Goal: Information Seeking & Learning: Compare options

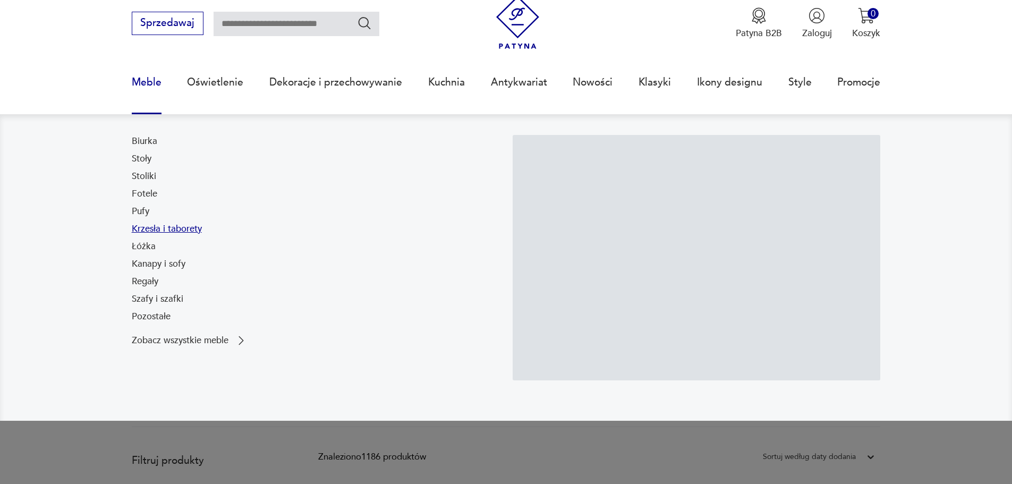
click at [156, 229] on link "Krzesła i taborety" at bounding box center [167, 229] width 70 height 13
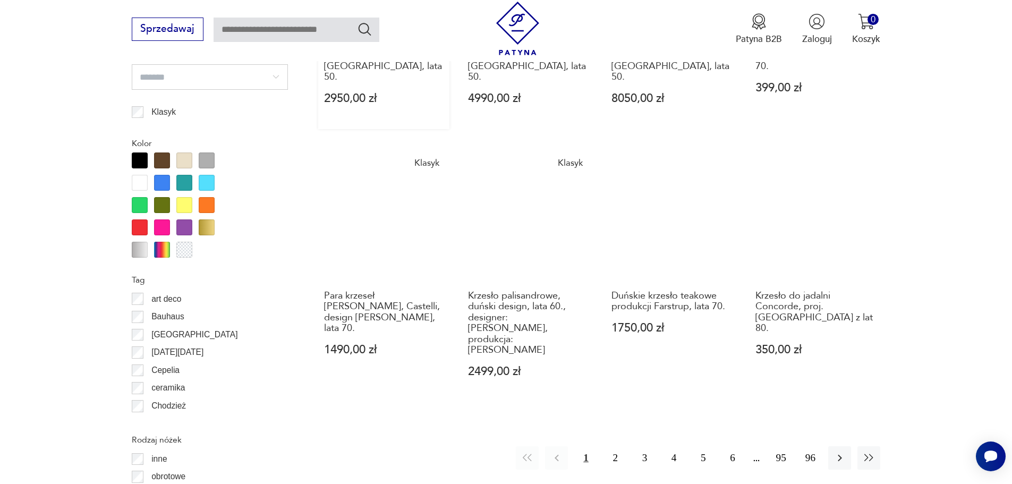
scroll to position [1165, 0]
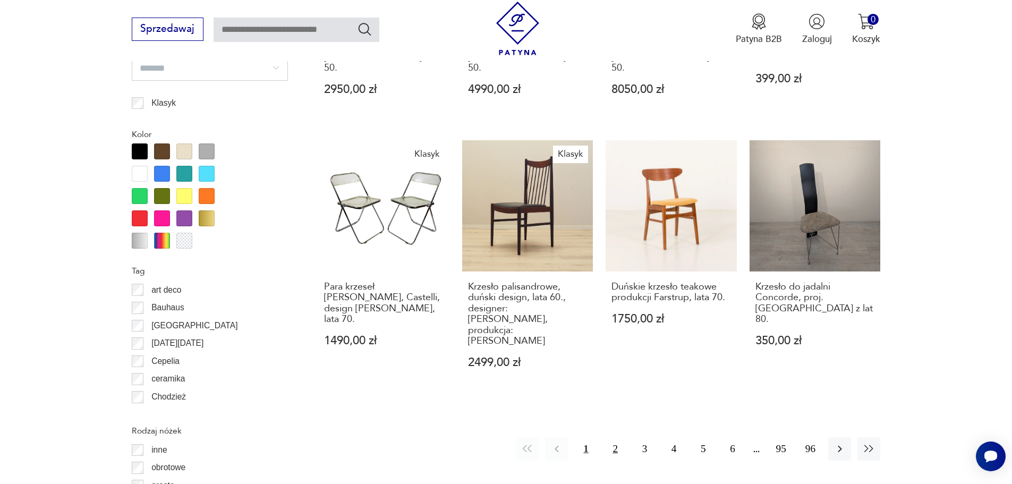
click at [617, 437] on button "2" at bounding box center [615, 448] width 23 height 23
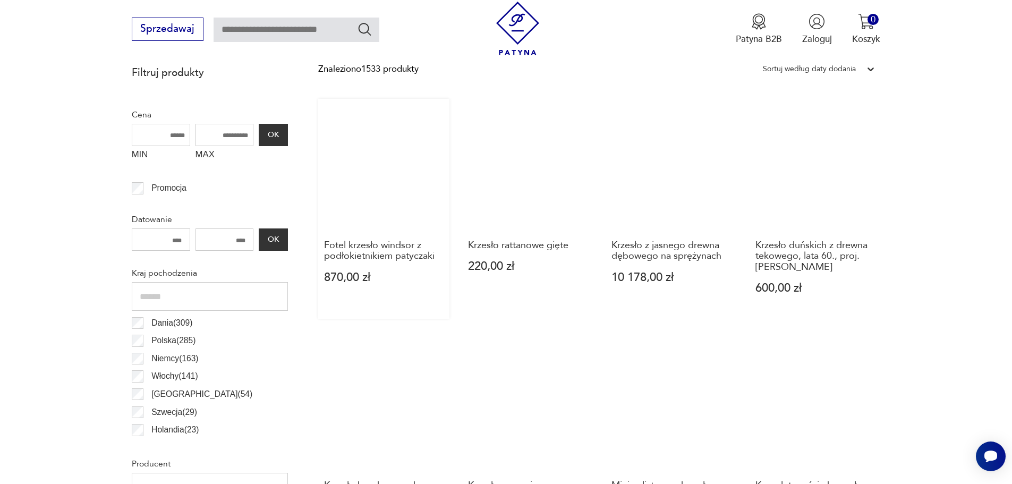
scroll to position [566, 0]
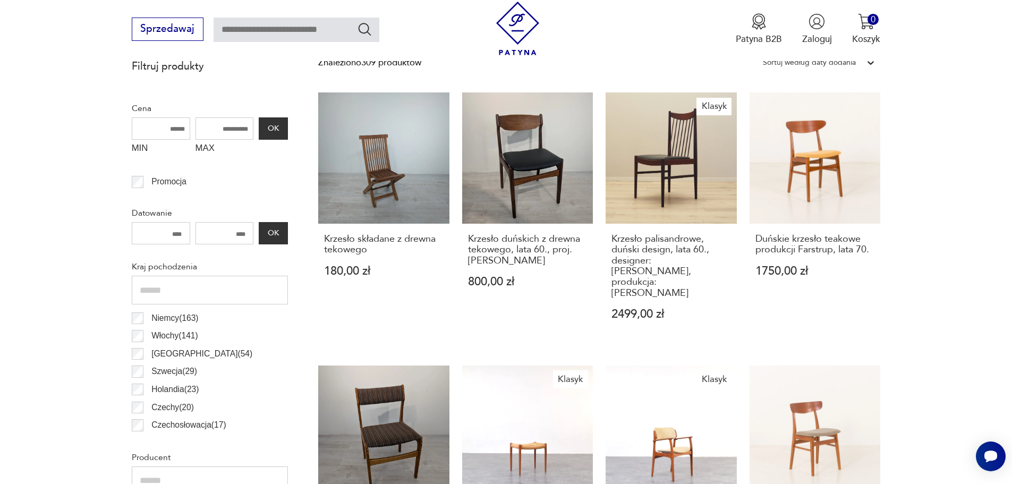
scroll to position [53, 0]
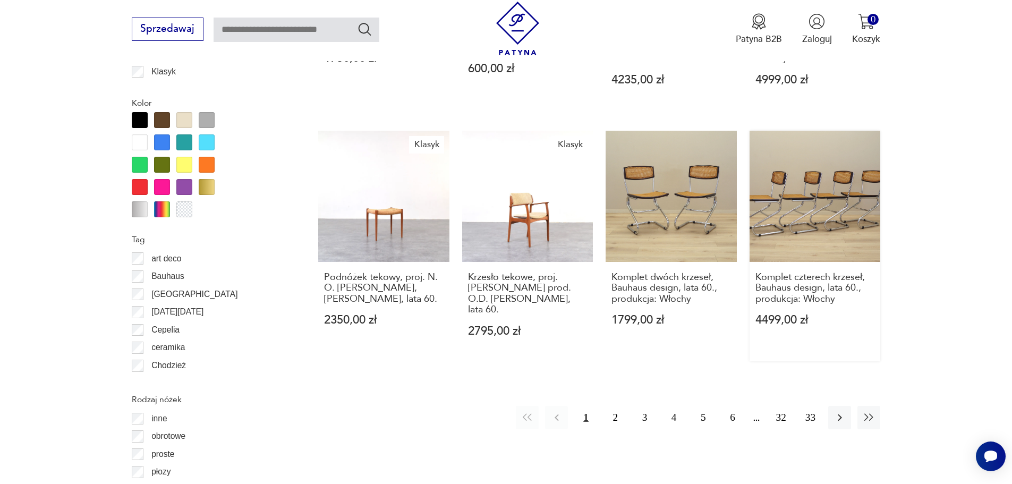
scroll to position [1310, 0]
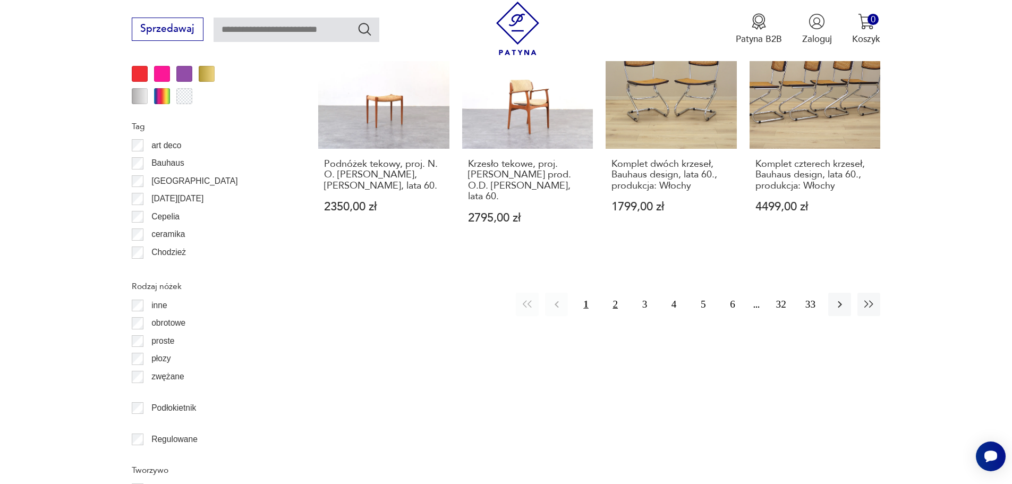
click at [613, 293] on button "2" at bounding box center [615, 304] width 23 height 23
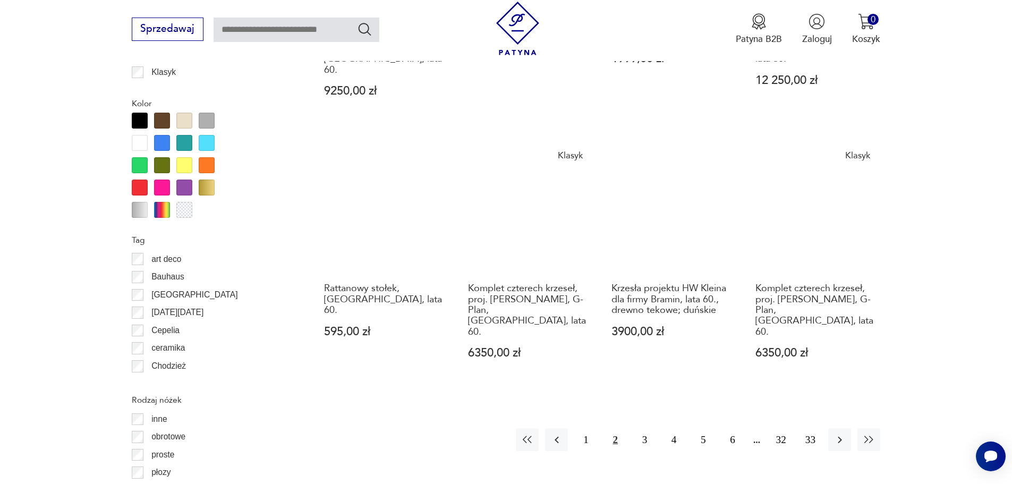
scroll to position [1257, 0]
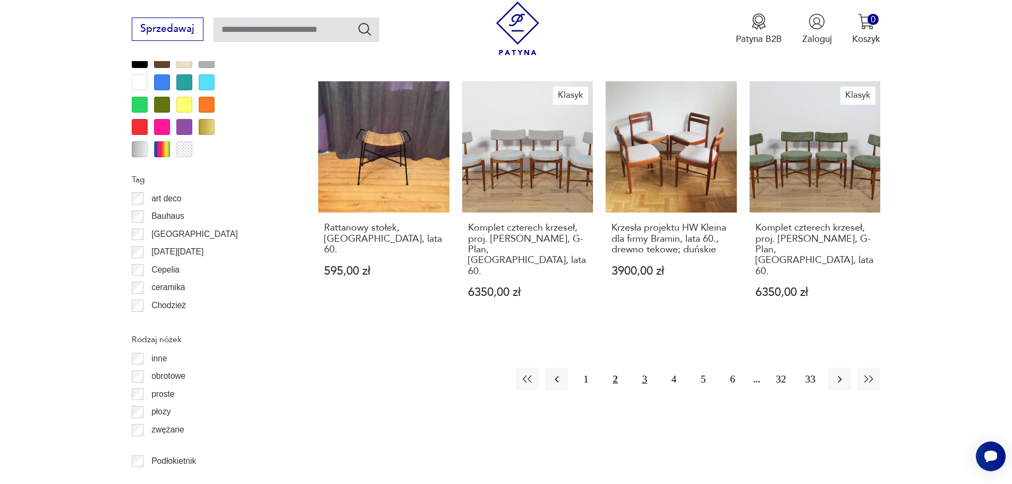
click at [642, 368] on button "3" at bounding box center [644, 379] width 23 height 23
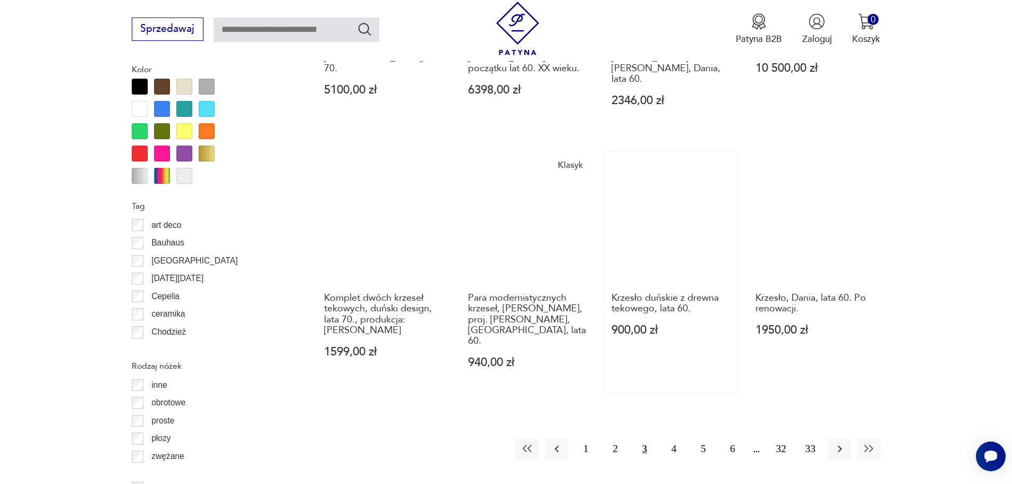
scroll to position [1257, 0]
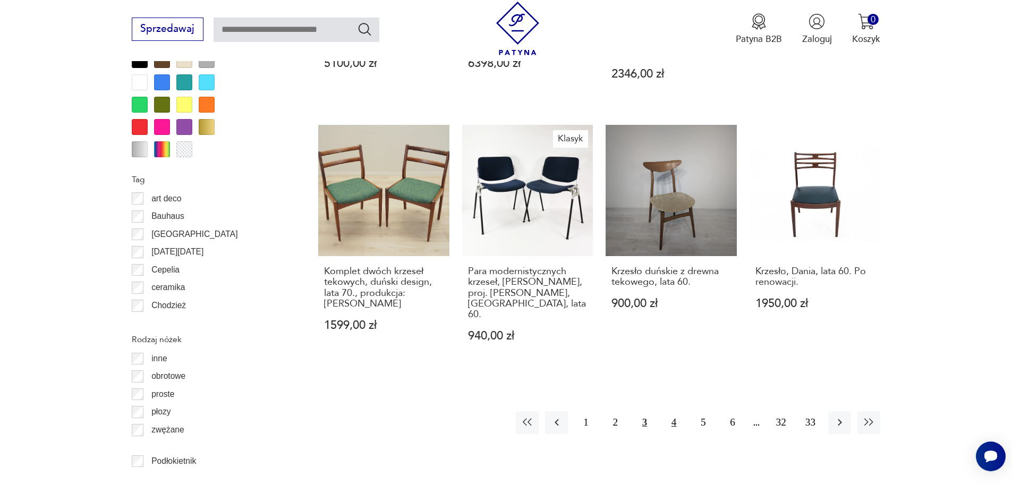
click at [670, 411] on button "4" at bounding box center [673, 422] width 23 height 23
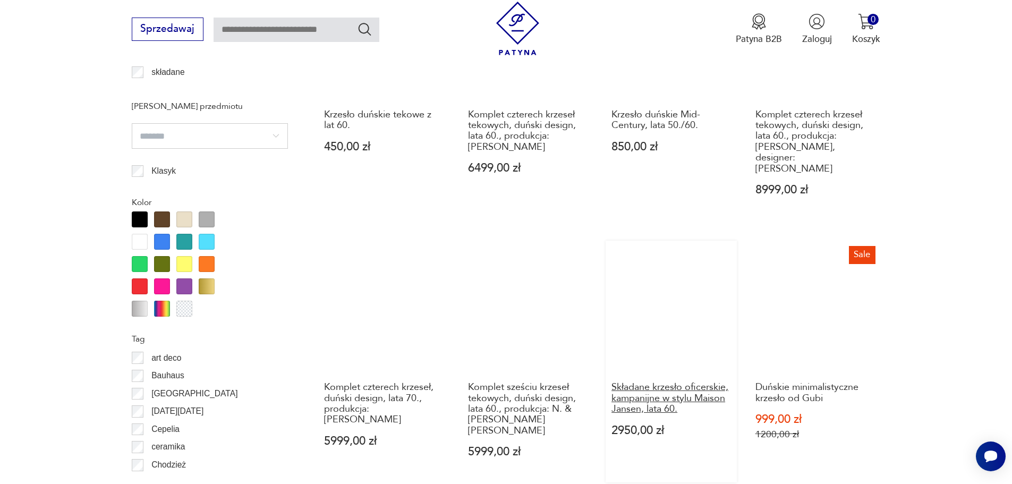
scroll to position [1363, 0]
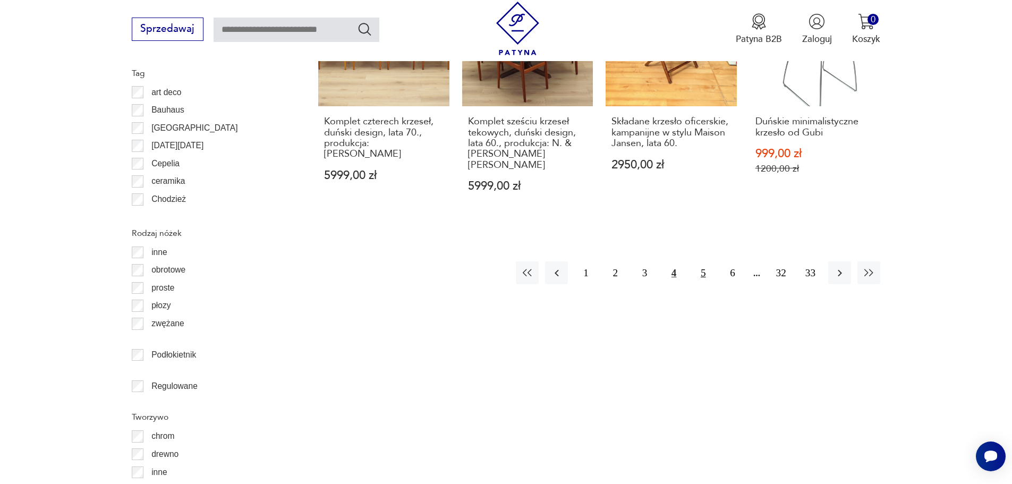
click at [701, 261] on button "5" at bounding box center [703, 272] width 23 height 23
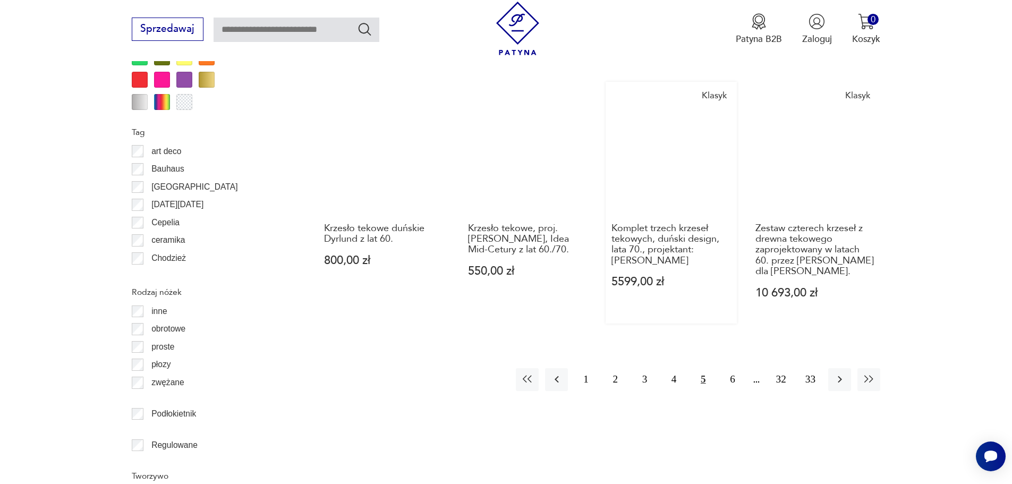
scroll to position [1310, 0]
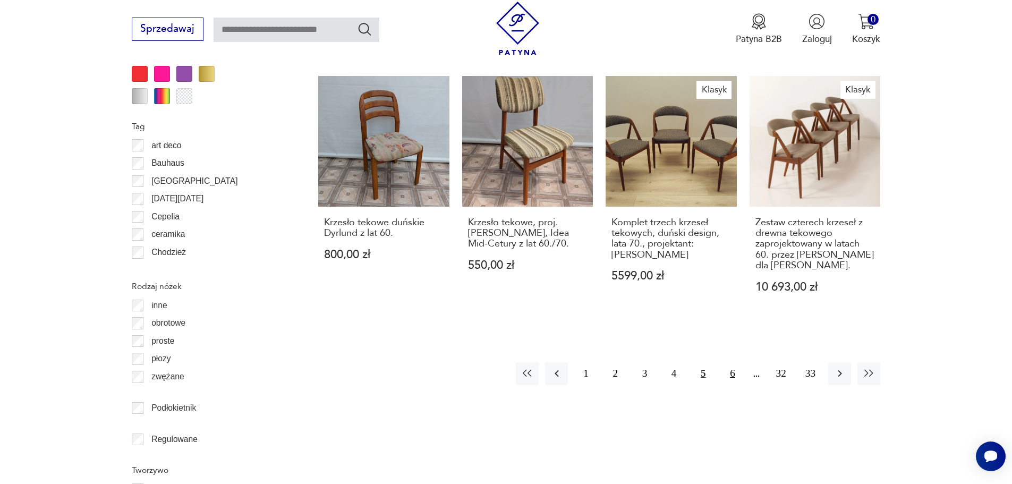
click at [731, 362] on button "6" at bounding box center [732, 373] width 23 height 23
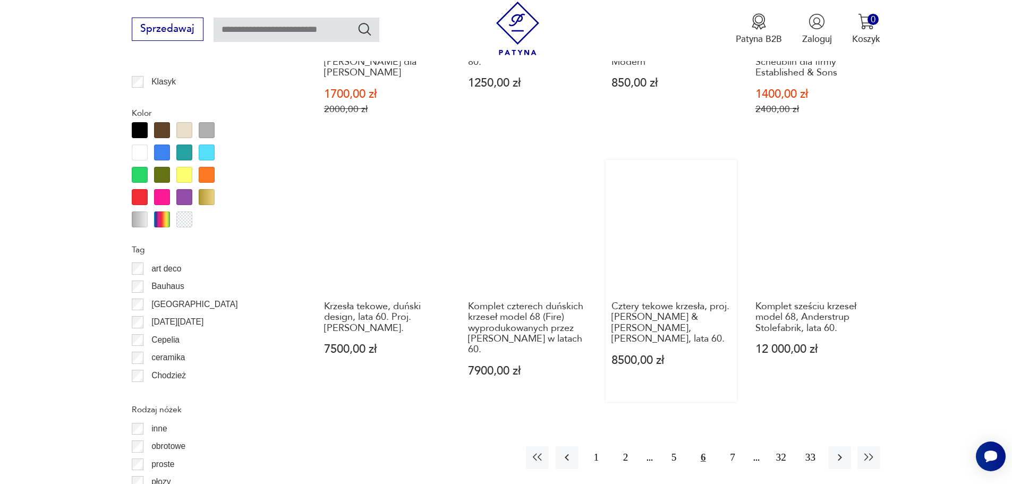
scroll to position [1257, 0]
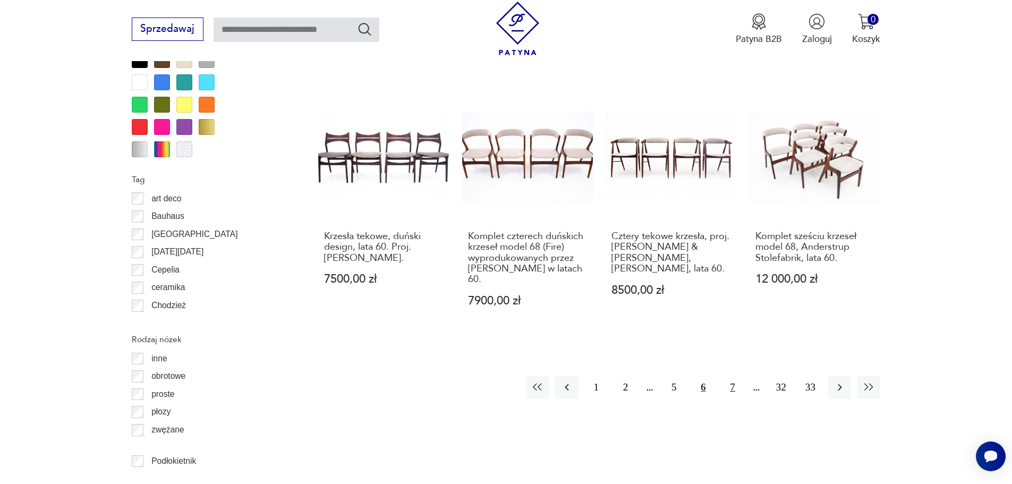
click at [732, 376] on button "7" at bounding box center [732, 387] width 23 height 23
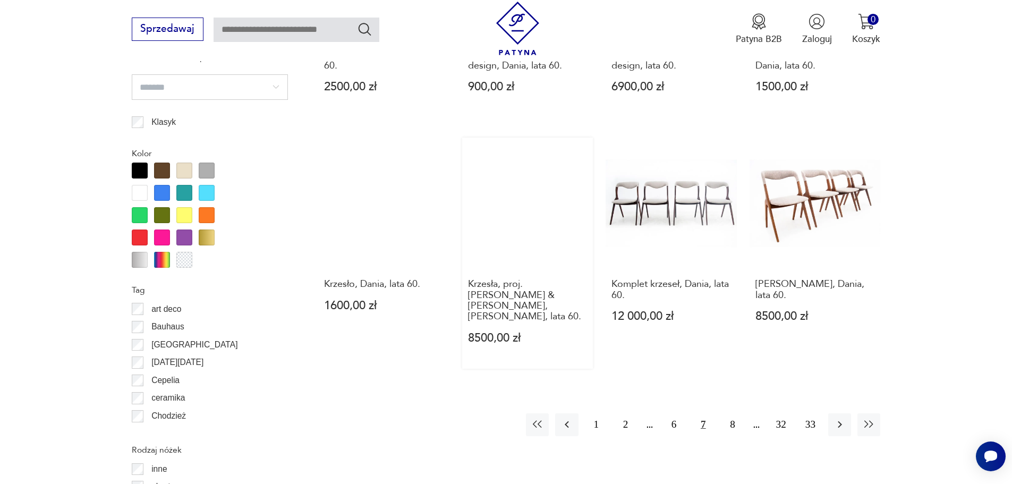
scroll to position [1257, 0]
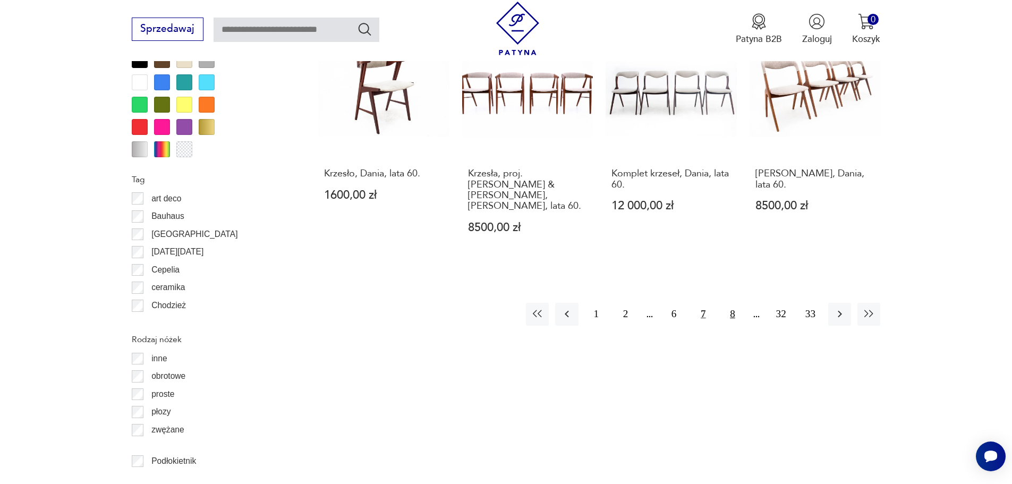
click at [732, 303] on button "8" at bounding box center [732, 314] width 23 height 23
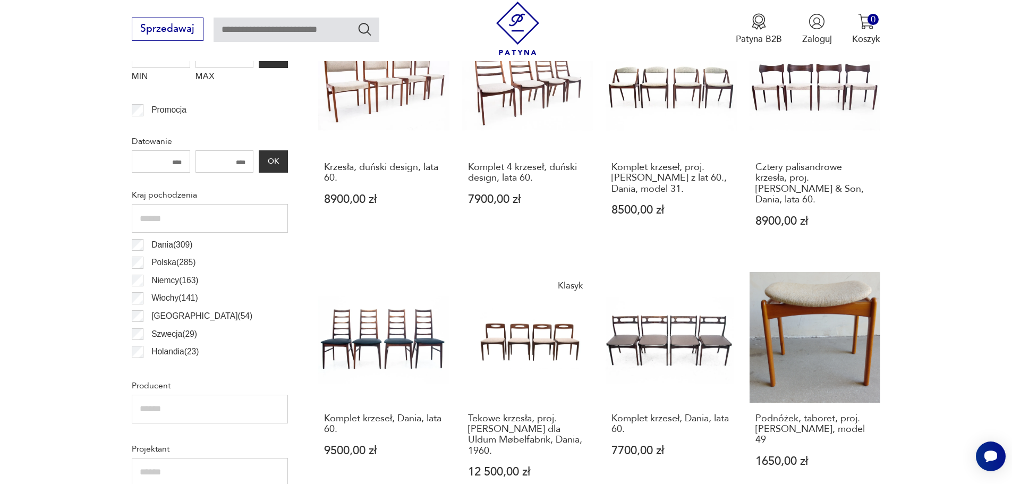
scroll to position [513, 0]
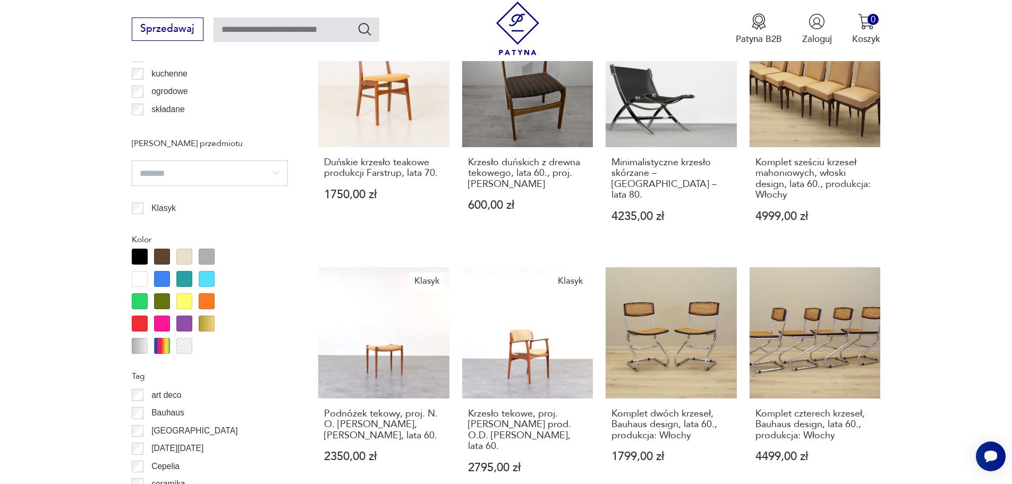
scroll to position [1217, 0]
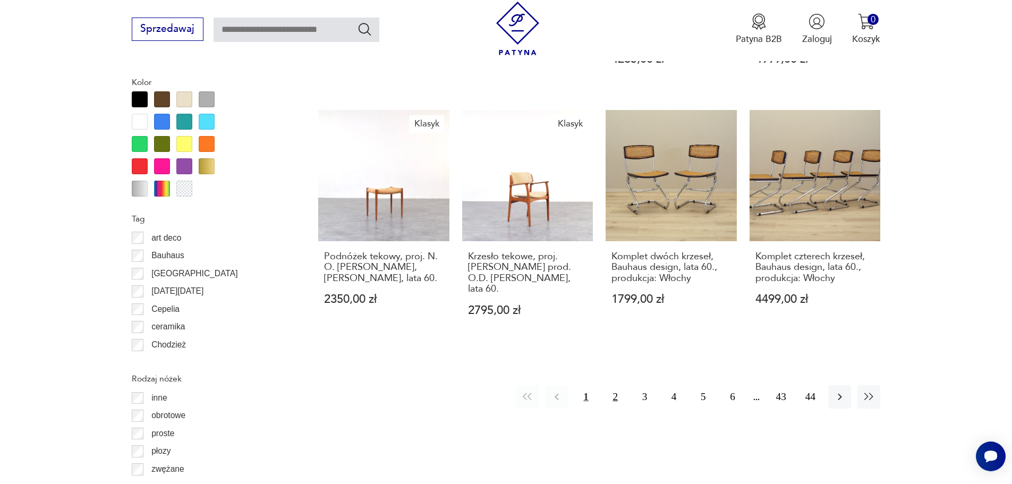
click at [614, 385] on button "2" at bounding box center [615, 396] width 23 height 23
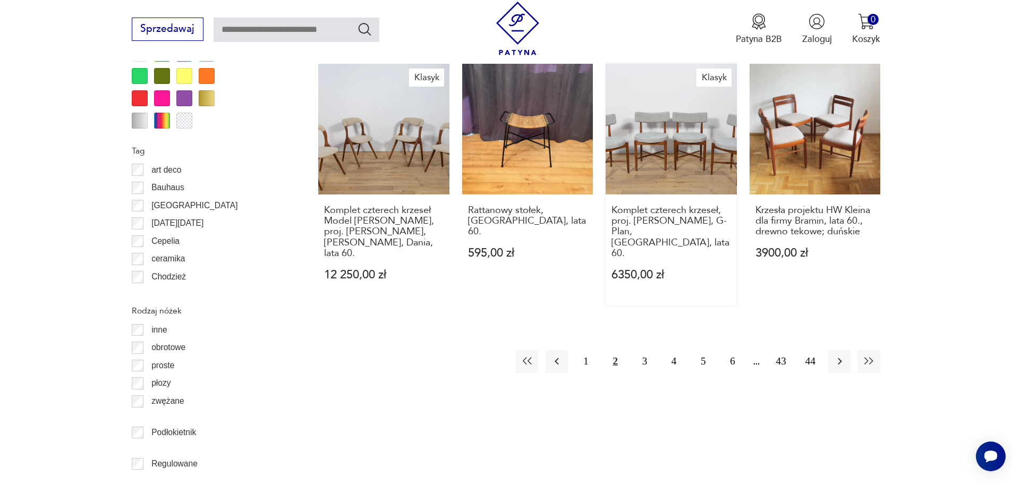
scroll to position [1310, 0]
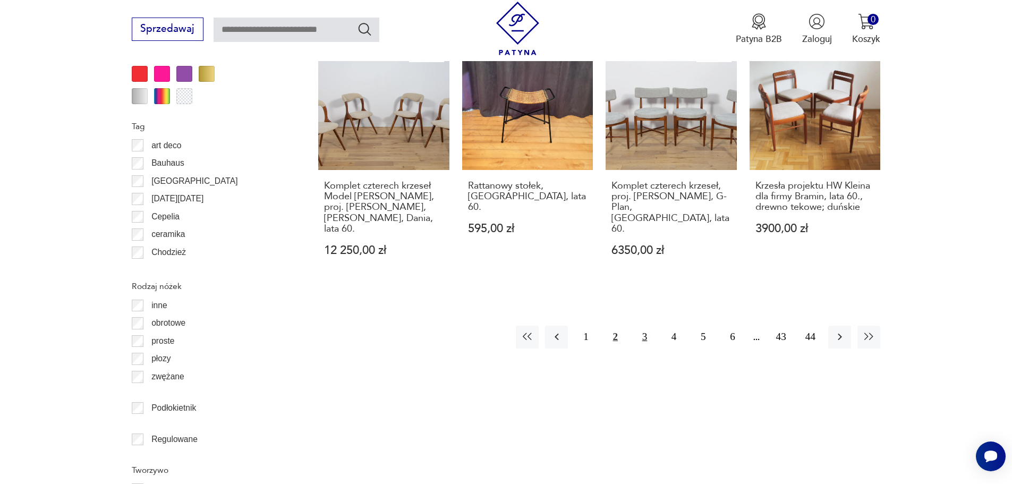
click at [643, 326] on button "3" at bounding box center [644, 337] width 23 height 23
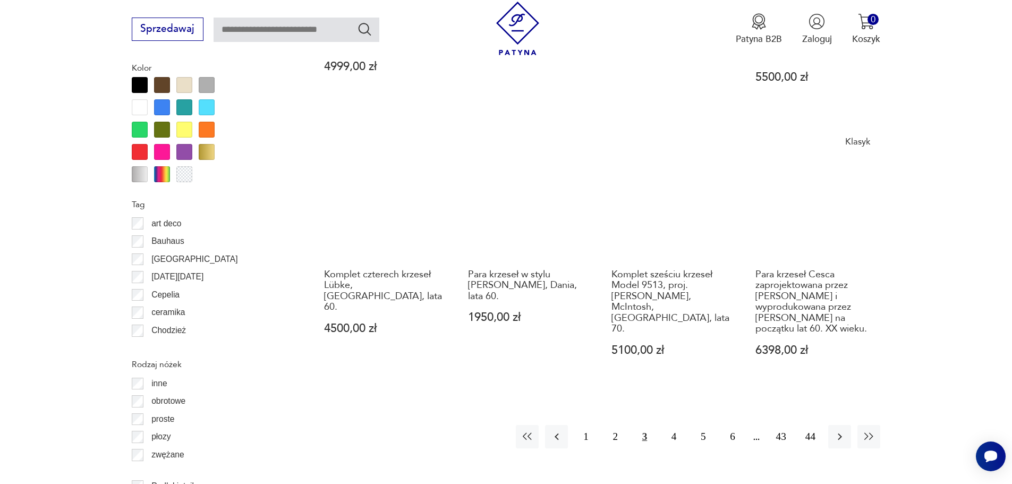
scroll to position [1310, 0]
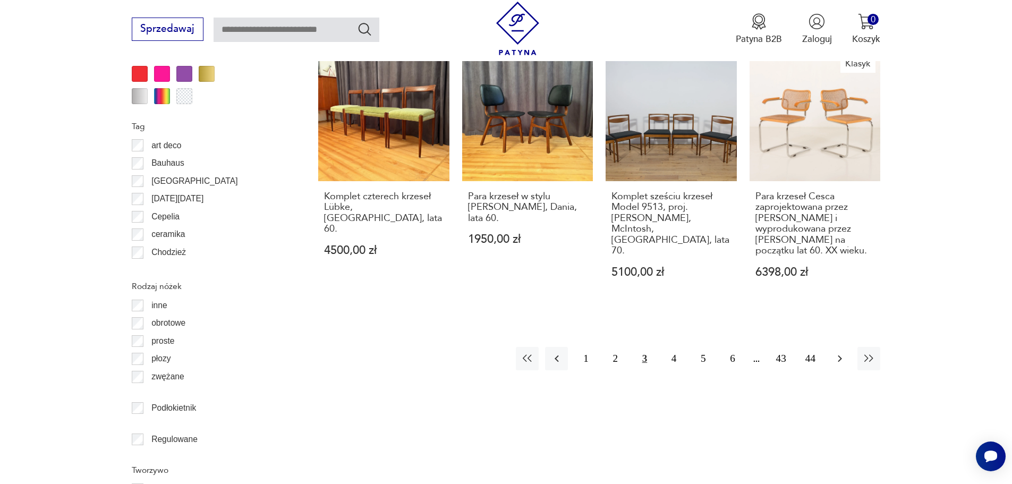
click at [845, 352] on icon "button" at bounding box center [839, 358] width 13 height 13
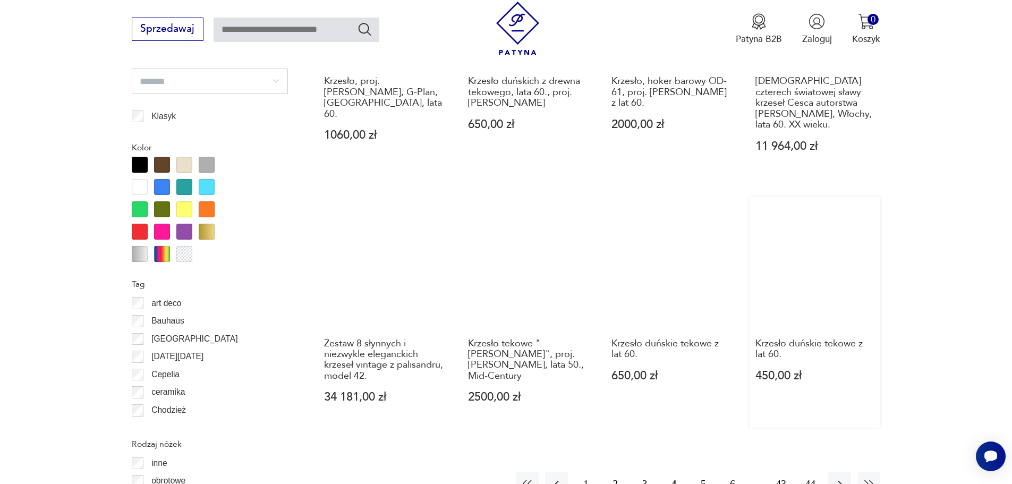
scroll to position [1416, 0]
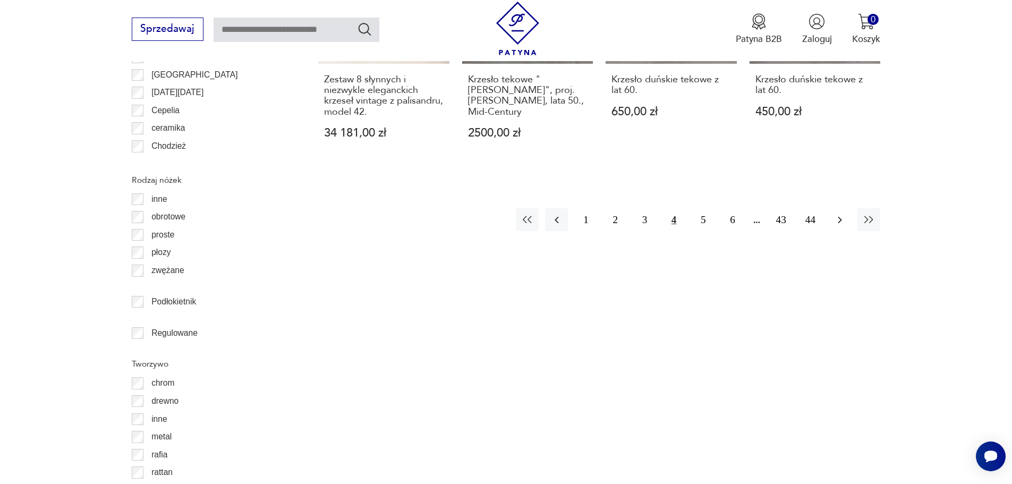
click at [832, 208] on button "button" at bounding box center [839, 219] width 23 height 23
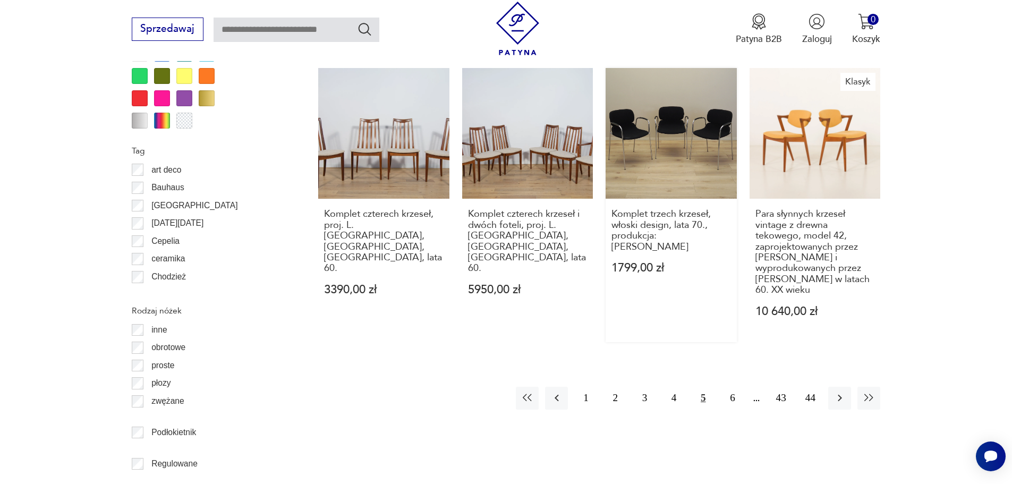
scroll to position [1310, 0]
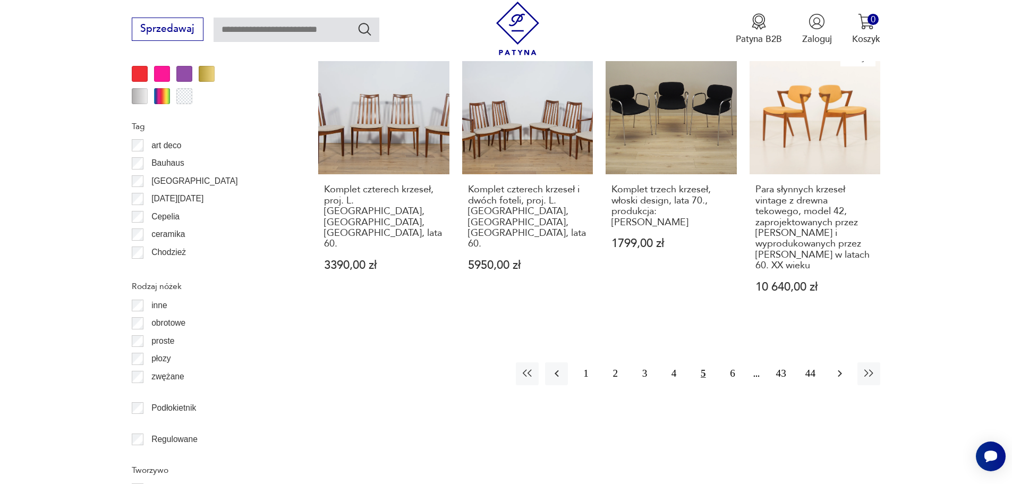
click at [831, 362] on button "button" at bounding box center [839, 373] width 23 height 23
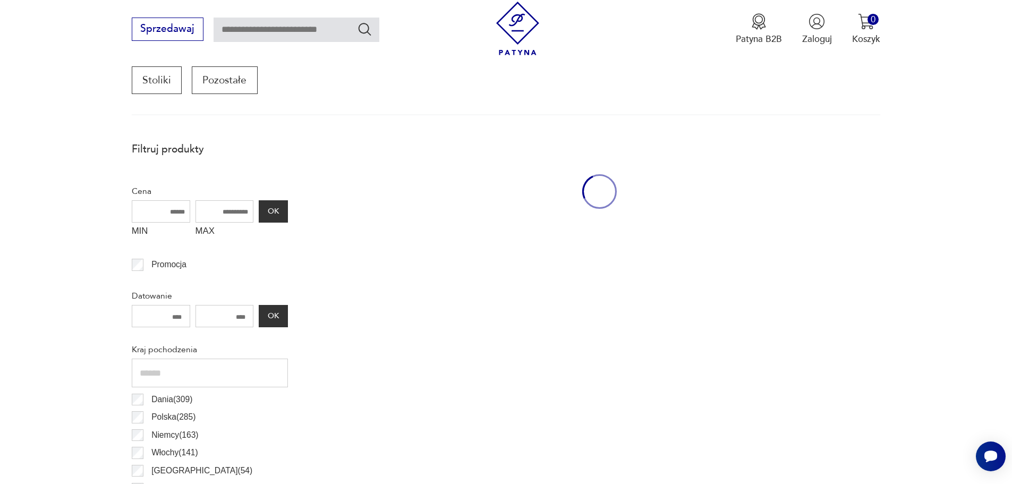
scroll to position [354, 0]
